Goal: Find specific page/section

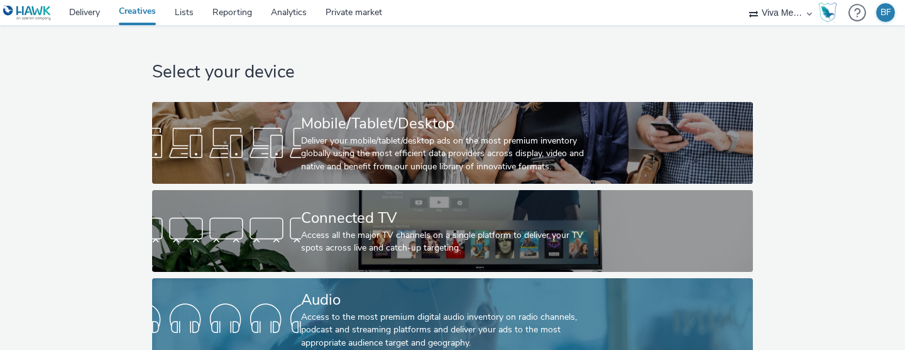
scroll to position [104, 0]
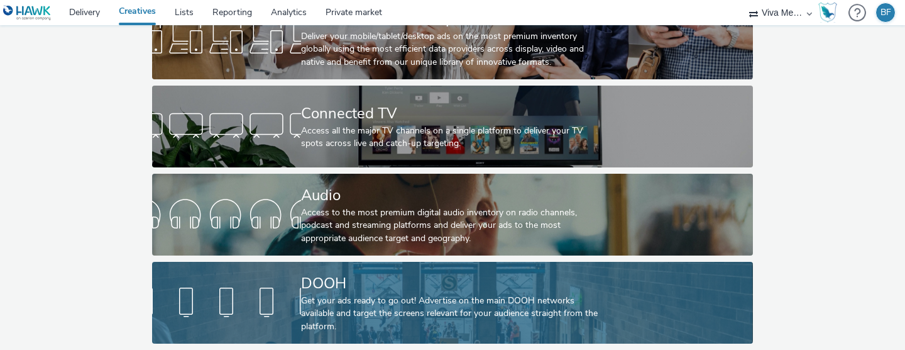
click at [255, 287] on div at bounding box center [226, 302] width 149 height 40
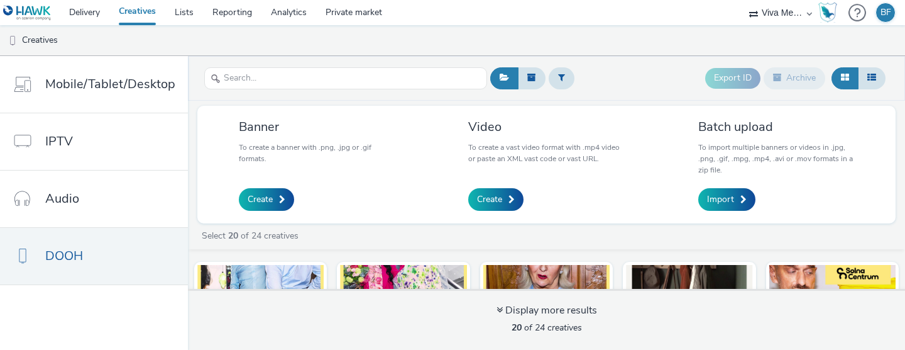
click at [790, 20] on select "Abkom AB Ad-on Media Nordic AZERION Bright Media Agency AB Exsitec OpusEtt Prog…" at bounding box center [780, 12] width 75 height 25
select select "840919cc-bdd5-4abe-962c-ccbb5131cb3a"
click at [743, 0] on select "Abkom AB Ad-on Media Nordic AZERION Bright Media Agency AB Exsitec OpusEtt Prog…" at bounding box center [780, 12] width 75 height 25
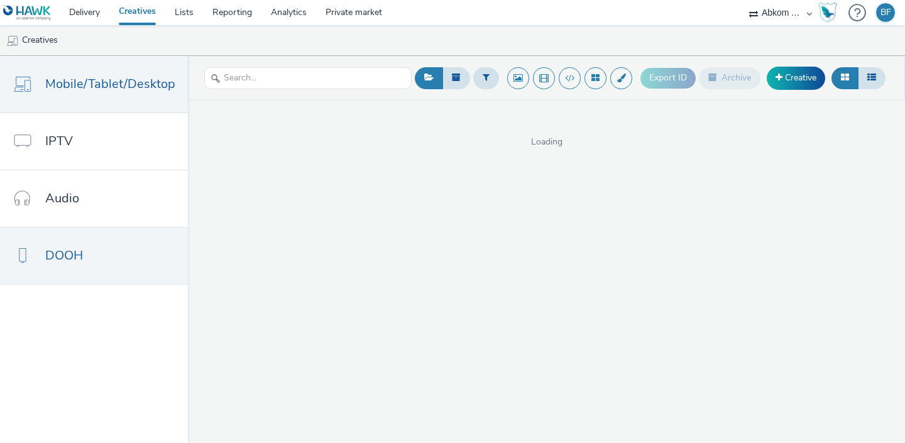
click at [106, 247] on link "DOOH" at bounding box center [94, 256] width 188 height 57
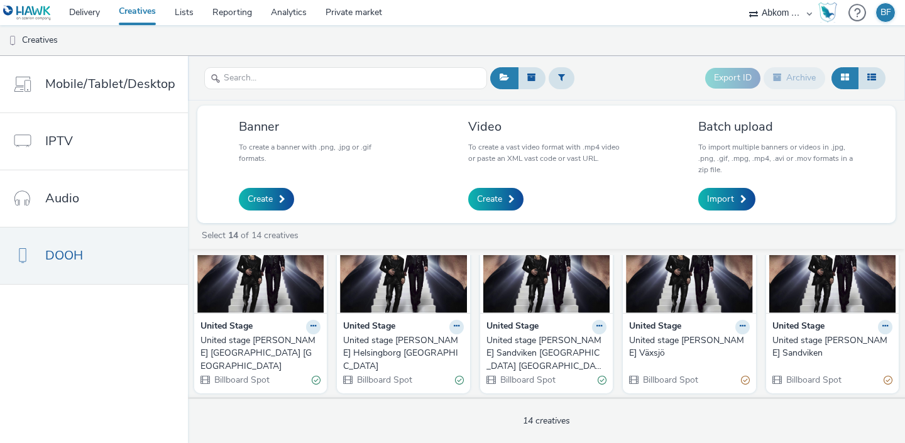
scroll to position [79, 0]
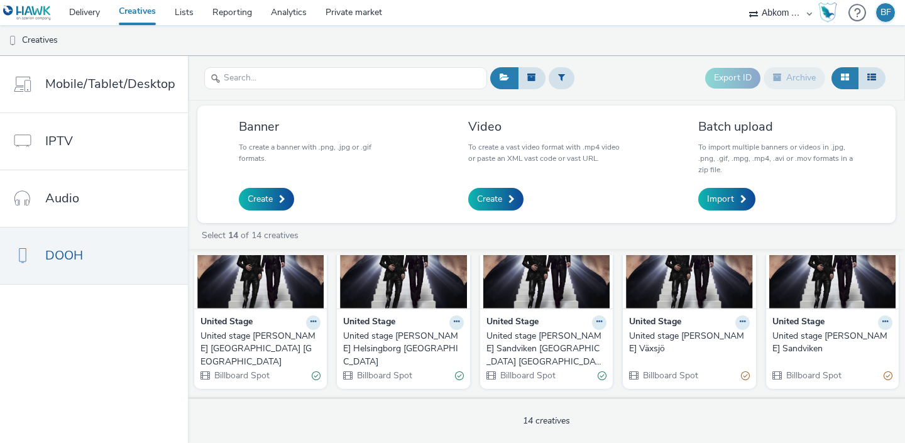
click at [282, 290] on img at bounding box center [260, 247] width 126 height 123
